Goal: Task Accomplishment & Management: Manage account settings

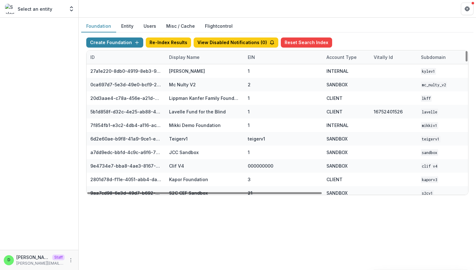
click at [185, 54] on div "Display Name" at bounding box center [184, 57] width 38 height 7
click at [193, 73] on input at bounding box center [203, 71] width 75 height 10
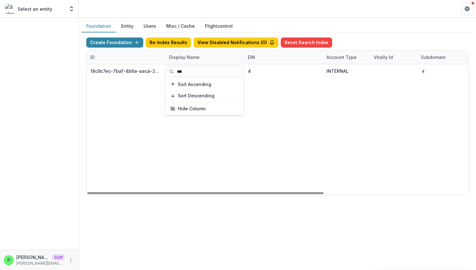
type input "***"
click at [253, 139] on div "18c9c7ec-7ba1-4b6a-aaca-25bdfd8349a0 NCF Data Sandbox 4 INTERNAL 4 [DATE] 9:01 …" at bounding box center [392, 129] width 613 height 130
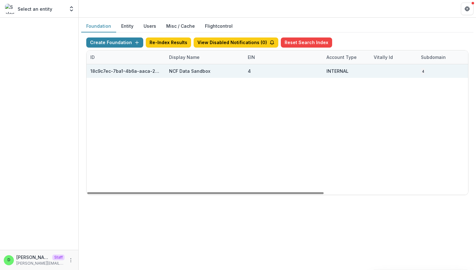
click at [124, 72] on div "18c9c7ec-7ba1-4b6a-aaca-25bdfd8349a0" at bounding box center [125, 71] width 71 height 7
copy div "18c9c7ec-7ba1-4b6a-aaca-25bdfd8349a0"
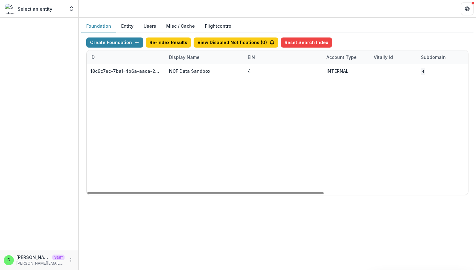
click at [342, 32] on div "Foundation Entity Users Misc / Cache Flightcontrol" at bounding box center [277, 26] width 392 height 12
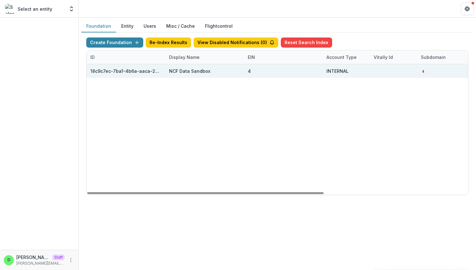
scroll to position [0, 232]
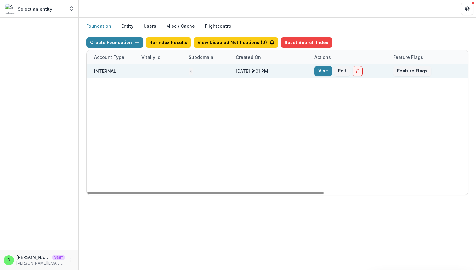
click at [324, 70] on link "Visit" at bounding box center [322, 71] width 17 height 10
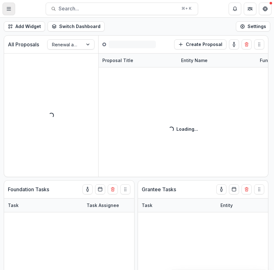
click at [7, 9] on icon "Toggle Menu" at bounding box center [8, 8] width 5 height 5
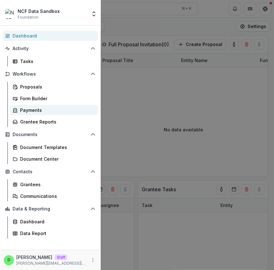
click at [49, 108] on div "Payments" at bounding box center [56, 110] width 73 height 7
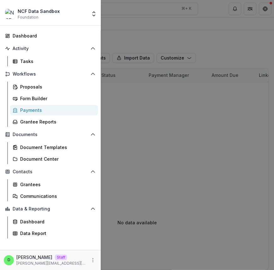
click at [33, 110] on div "Payments" at bounding box center [56, 110] width 73 height 7
click at [131, 30] on div "NCF Data Sandbox Foundation Team Settings Admin Settings Dashboard Activity Tas…" at bounding box center [137, 135] width 274 height 270
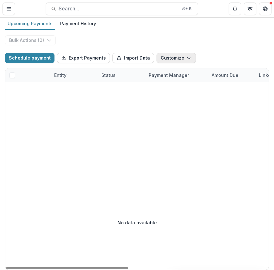
click at [180, 59] on button "Customize" at bounding box center [175, 58] width 39 height 10
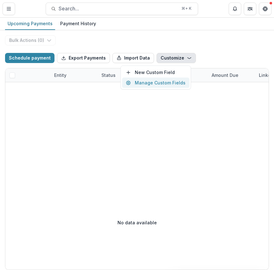
click at [177, 81] on button "Manage Custom Fields" at bounding box center [155, 82] width 67 height 10
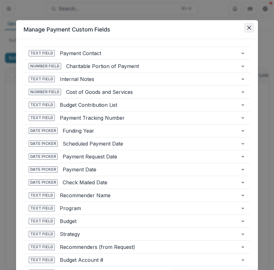
click at [249, 28] on icon "Close" at bounding box center [249, 28] width 4 height 4
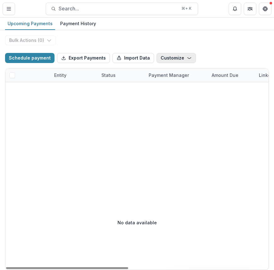
click at [180, 59] on button "Customize" at bounding box center [175, 58] width 39 height 10
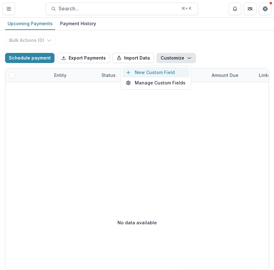
click at [172, 70] on button "New Custom Field" at bounding box center [155, 72] width 67 height 10
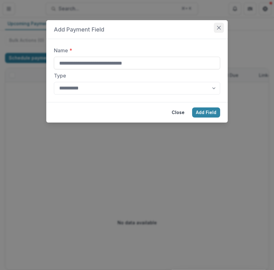
click at [217, 30] on button "Close" at bounding box center [219, 28] width 10 height 10
